Goal: Contribute content

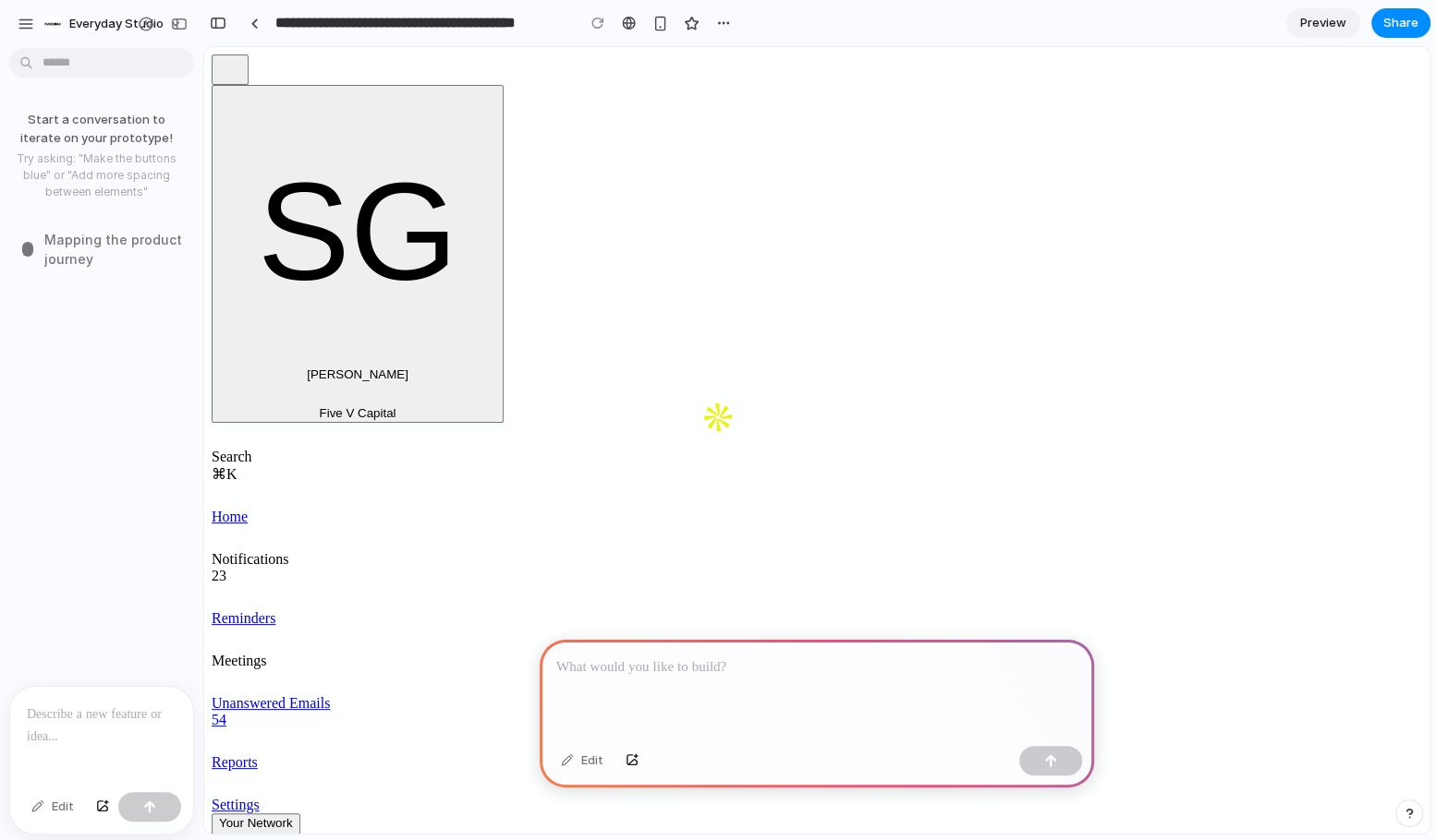
scroll to position [0, 1718]
click at [696, 675] on p at bounding box center [816, 668] width 521 height 22
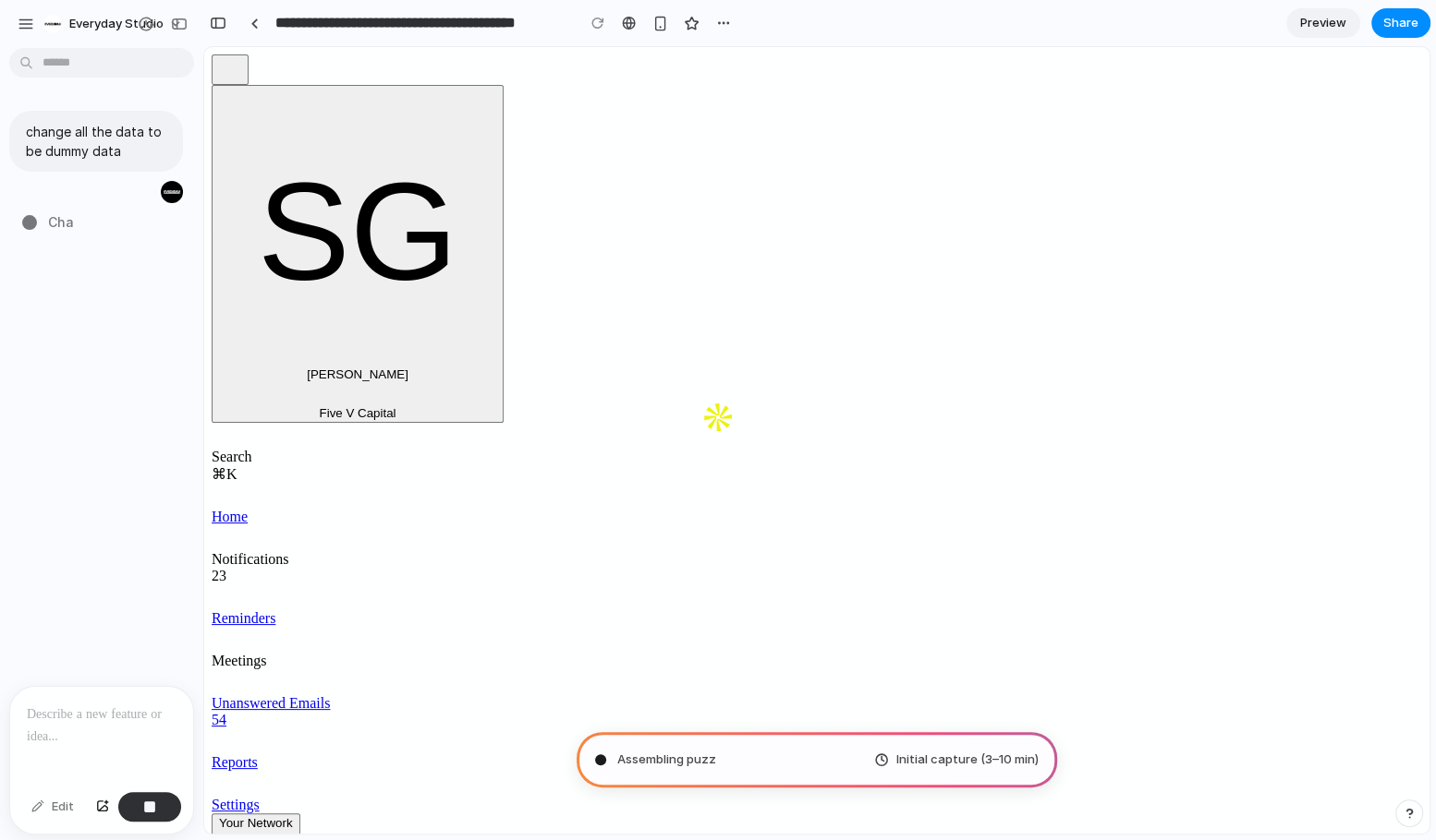
type input "**********"
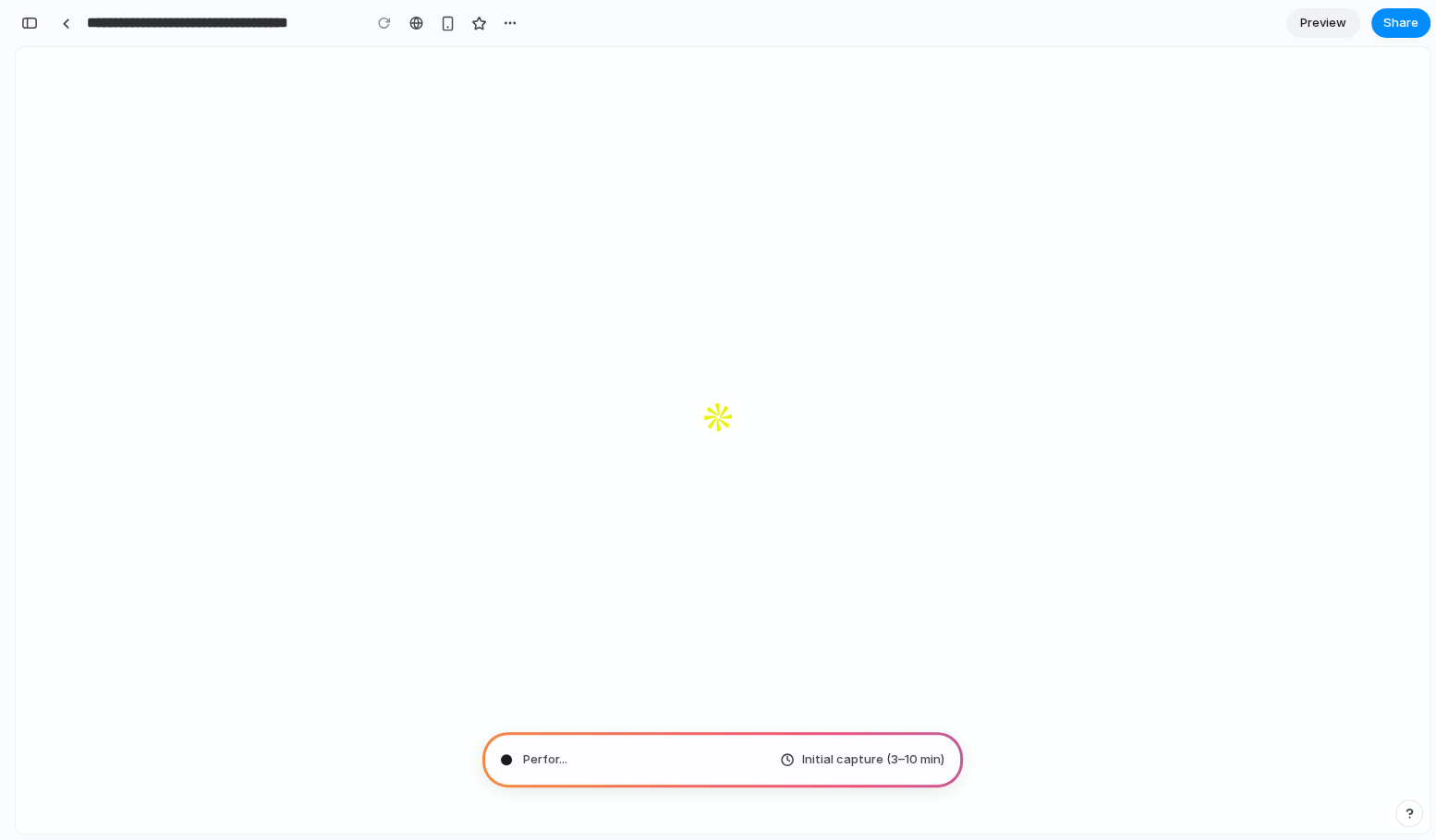
scroll to position [607, 0]
